Goal: Navigation & Orientation: Find specific page/section

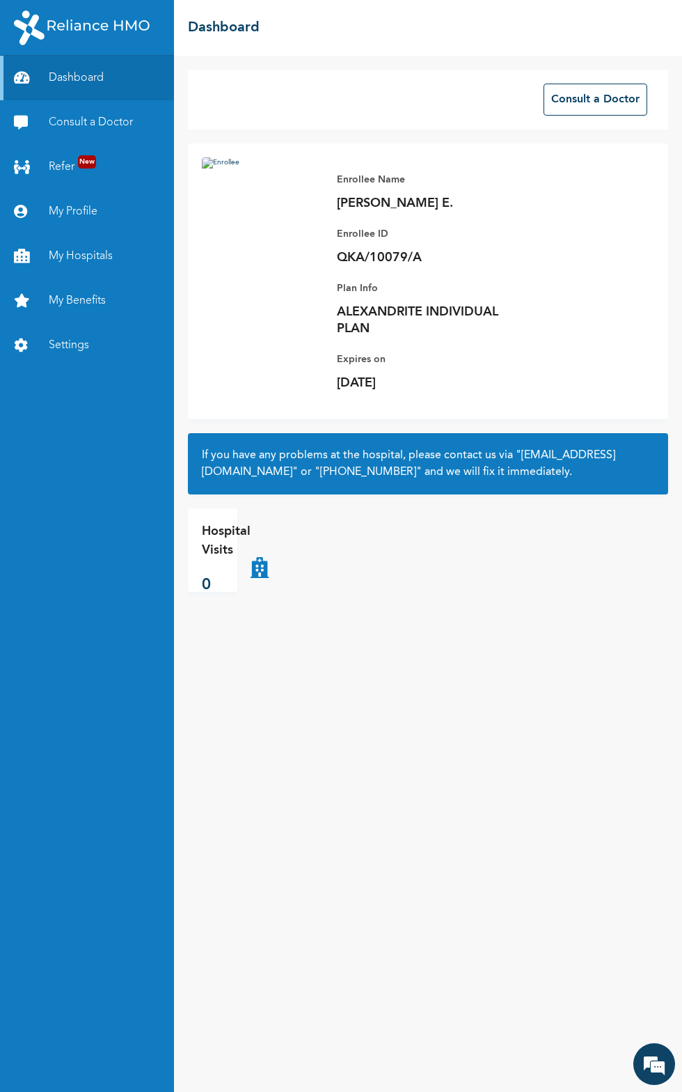
click at [103, 56] on link "Dashboard" at bounding box center [87, 78] width 174 height 45
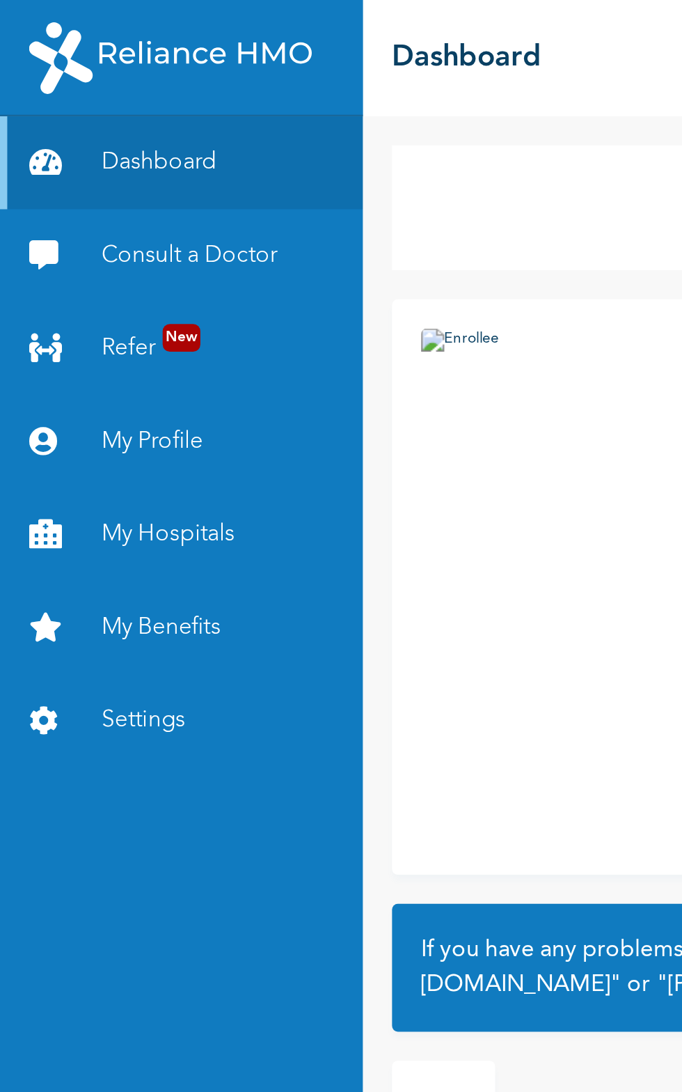
click at [74, 102] on link "Consult a Doctor" at bounding box center [87, 122] width 174 height 45
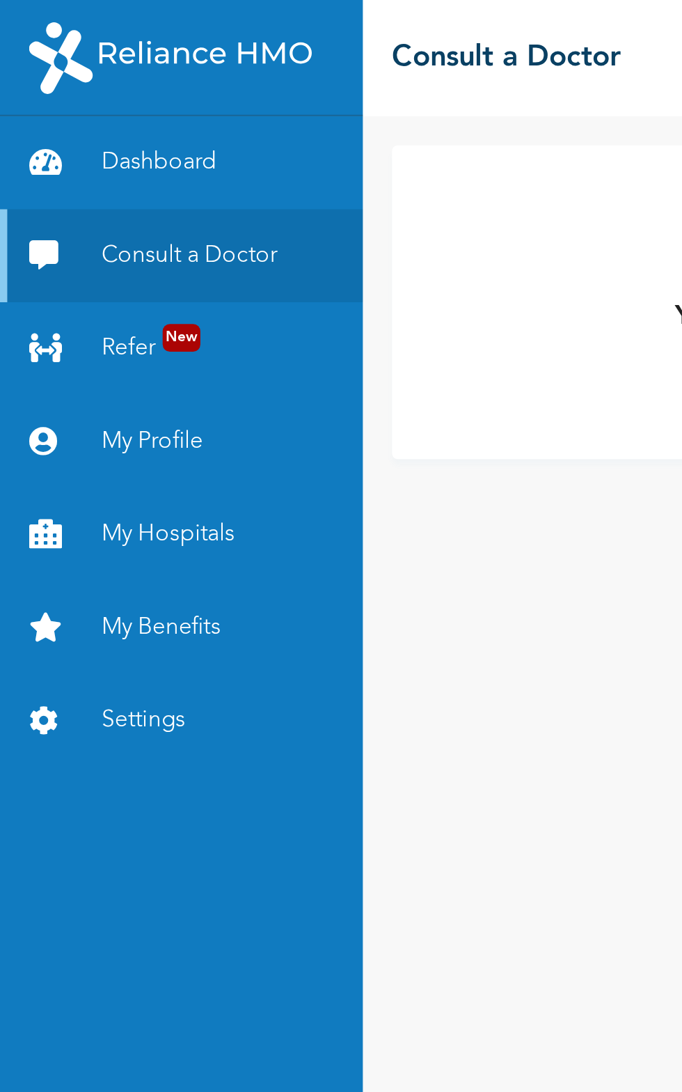
click at [60, 255] on link "My Hospitals" at bounding box center [87, 256] width 174 height 45
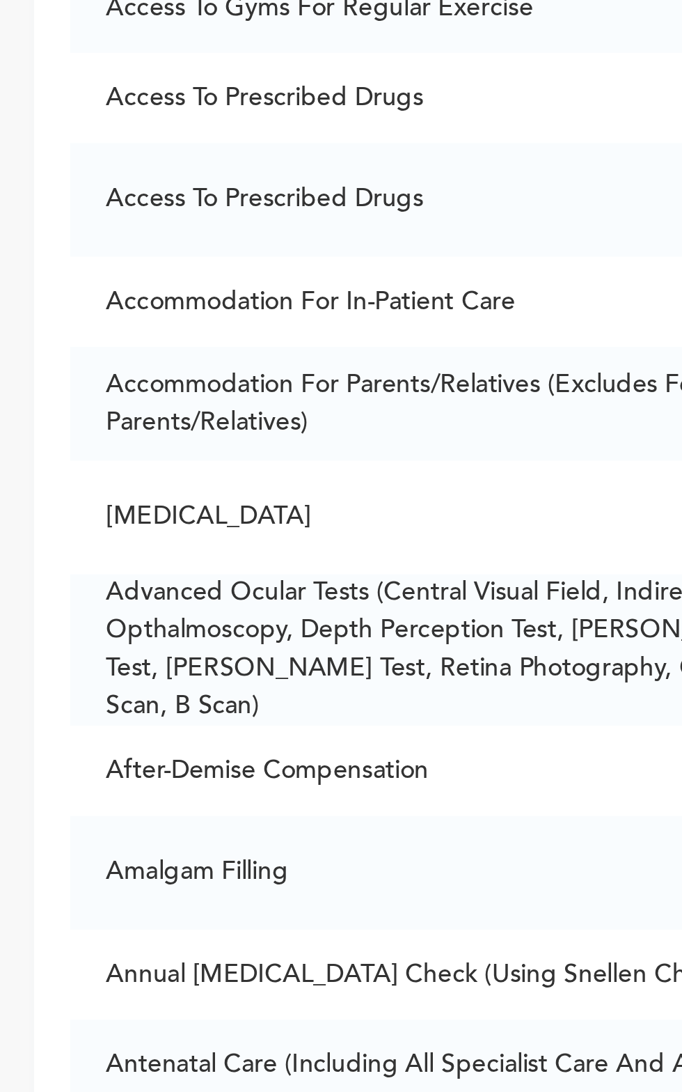
scroll to position [125, 0]
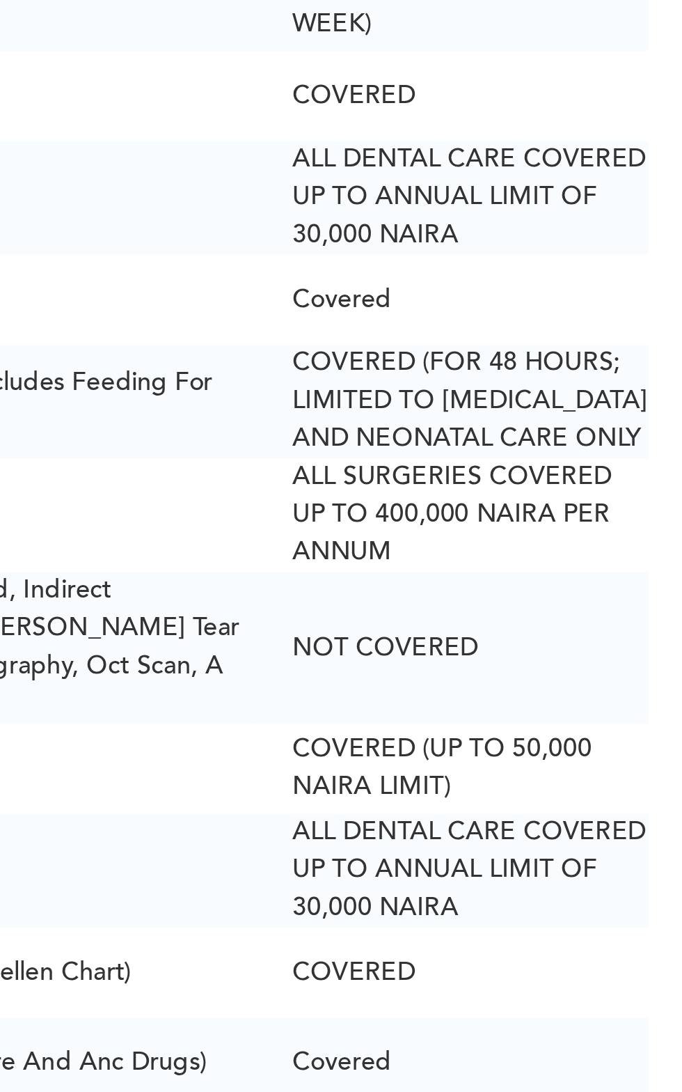
click at [503, 441] on td "Adenoidectomy" at bounding box center [352, 419] width 301 height 44
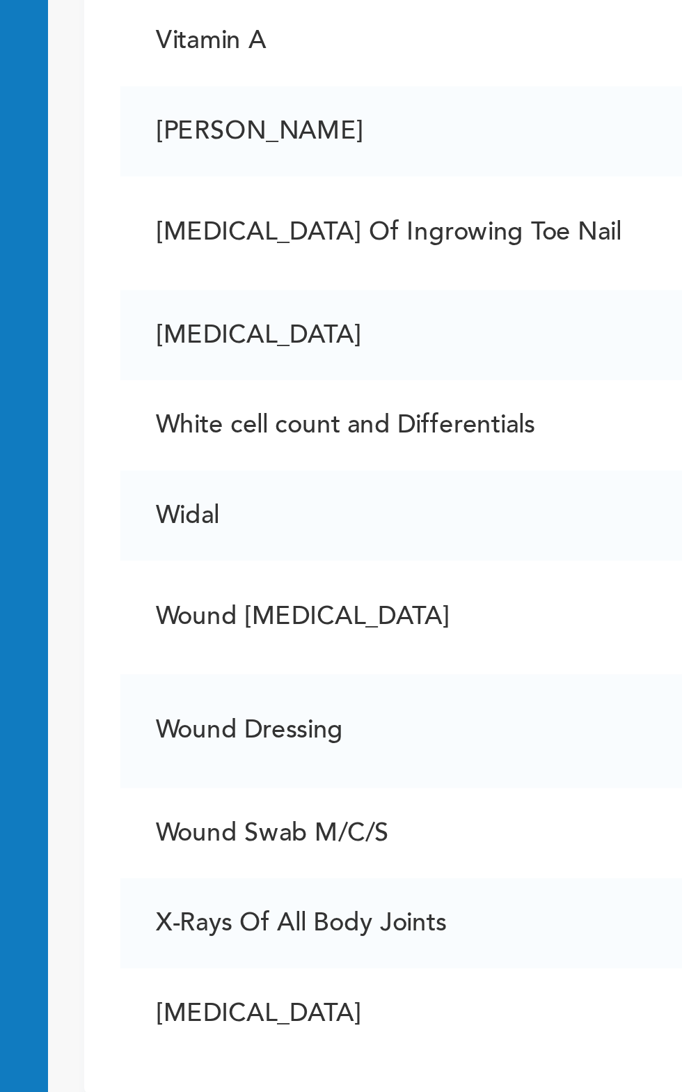
scroll to position [11192, 0]
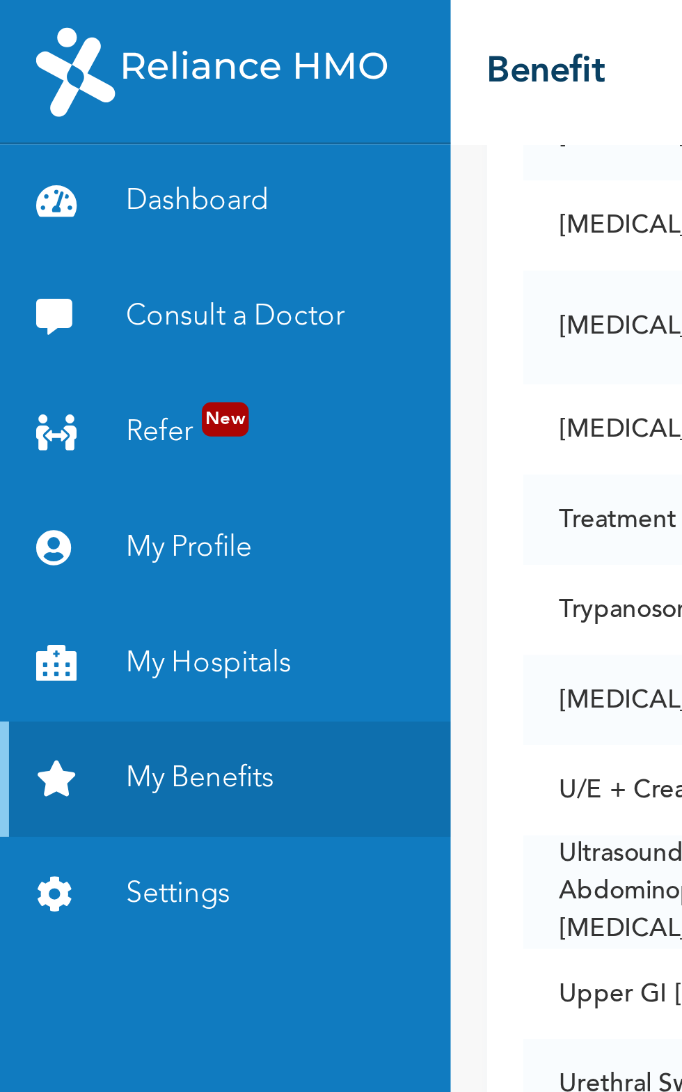
click at [134, 249] on link "My Hospitals" at bounding box center [87, 256] width 174 height 45
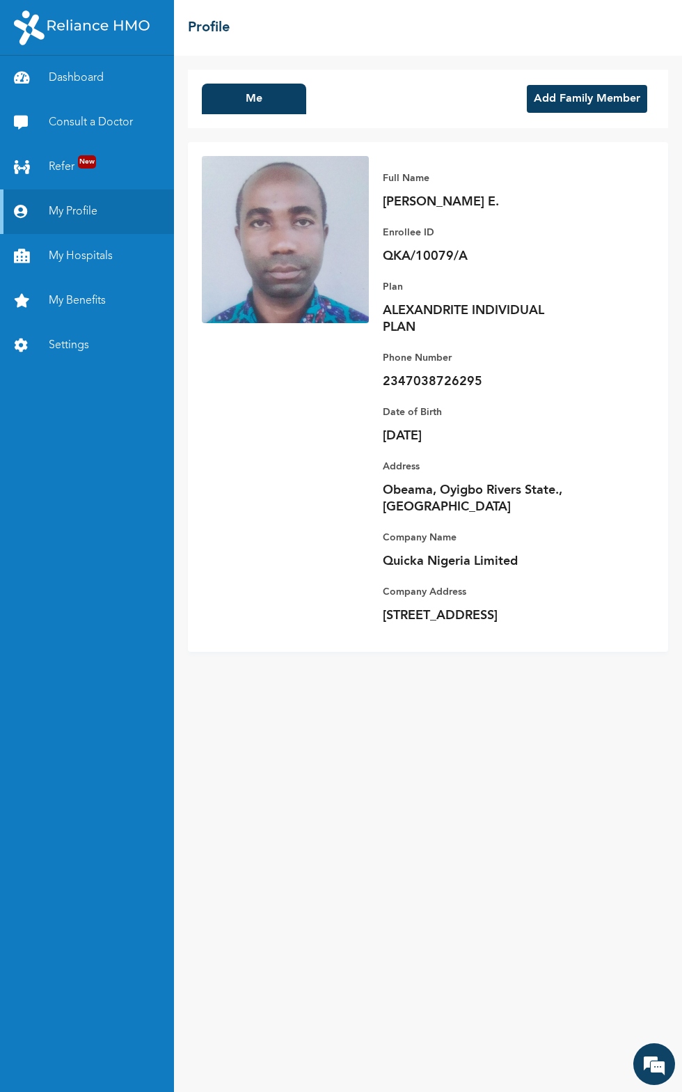
click at [590, 96] on button "Add Family Member" at bounding box center [587, 99] width 120 height 28
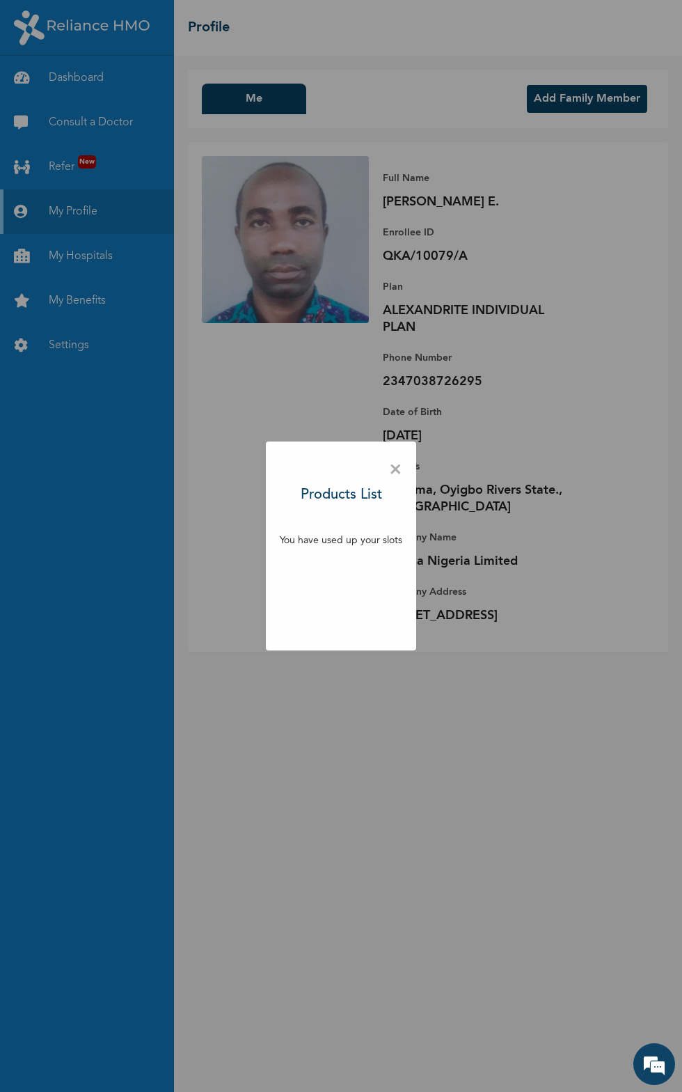
click at [391, 469] on span "×" at bounding box center [395, 469] width 13 height 29
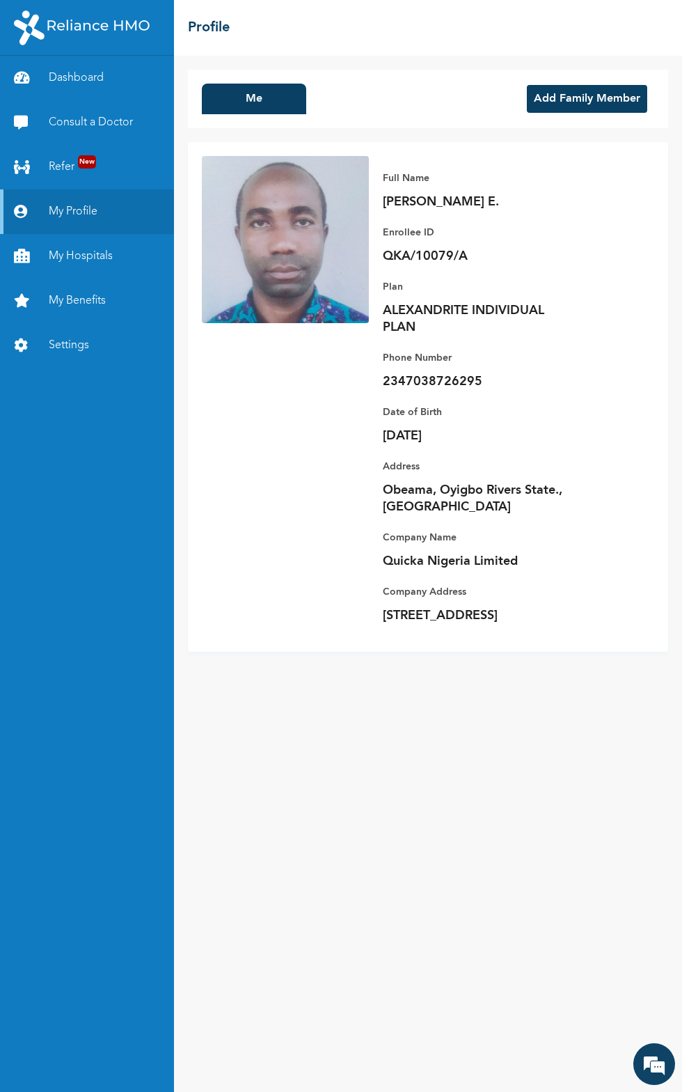
click at [251, 97] on button "Me" at bounding box center [254, 99] width 104 height 31
click at [21, 256] on icon at bounding box center [24, 256] width 21 height 14
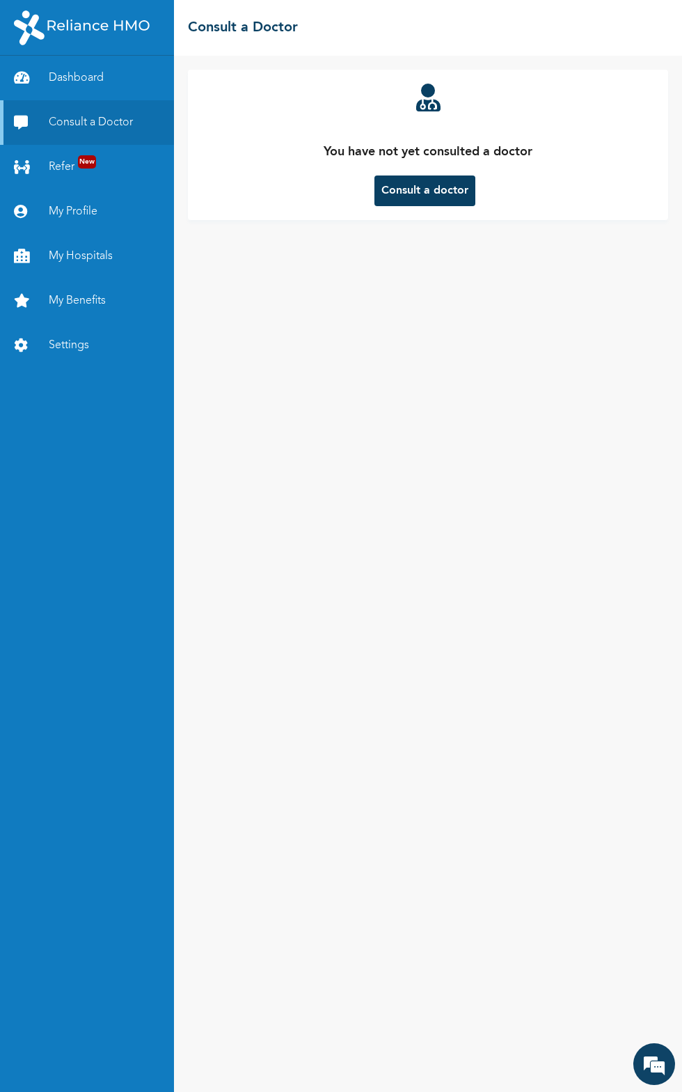
click at [24, 301] on icon at bounding box center [24, 301] width 21 height 14
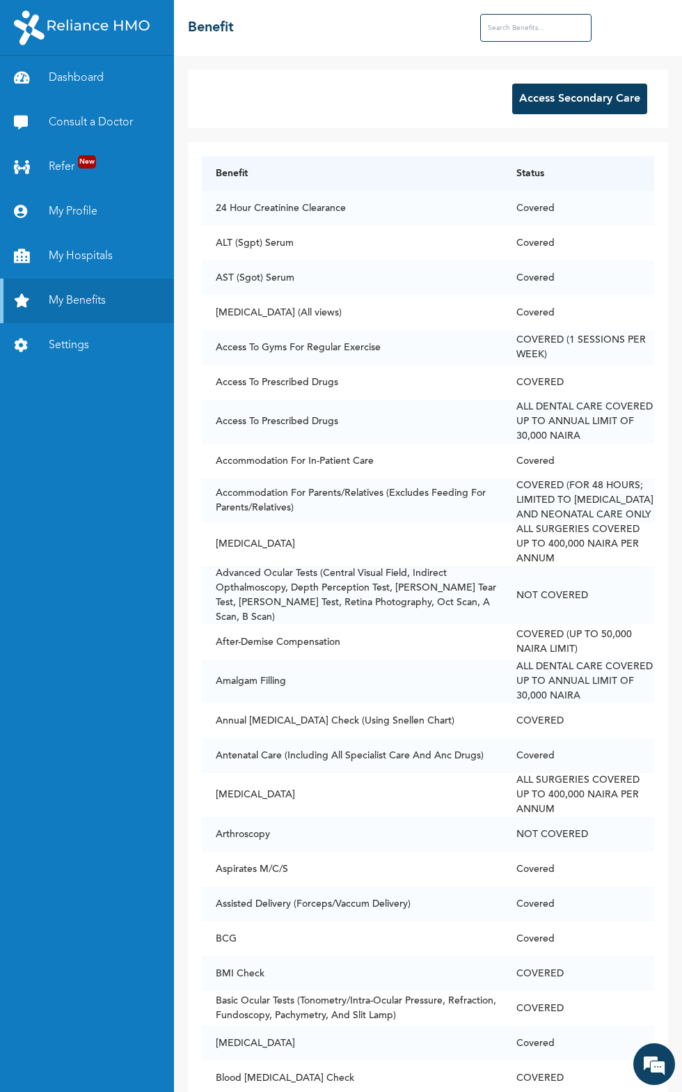
click at [567, 99] on button "Access Secondary Care" at bounding box center [579, 99] width 135 height 31
